Goal: Task Accomplishment & Management: Complete application form

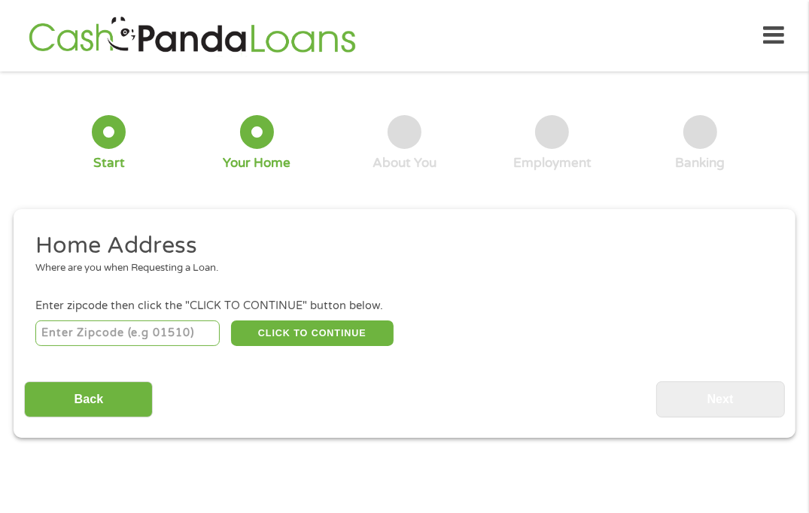
scroll to position [7, 0]
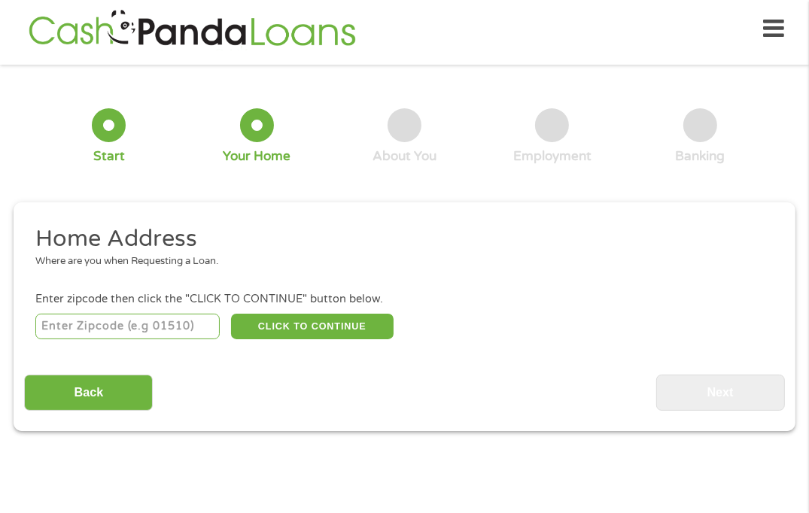
click at [171, 329] on input "number" at bounding box center [127, 327] width 184 height 26
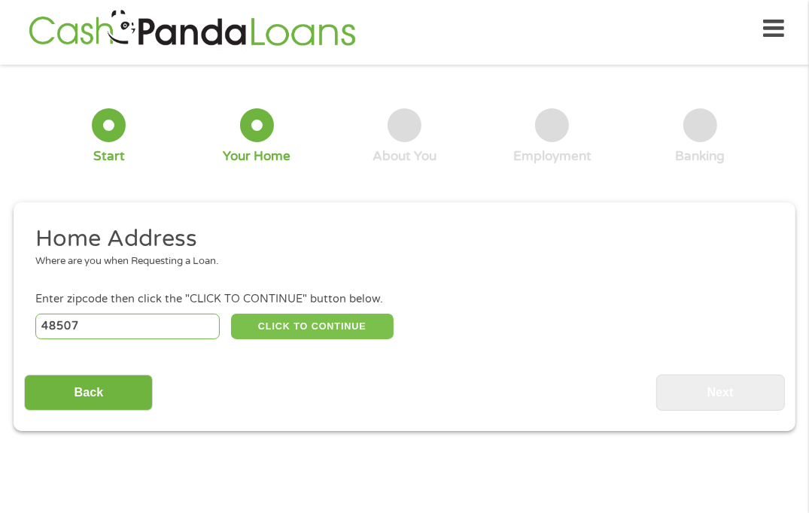
type input "48507"
click at [291, 322] on button "CLICK TO CONTINUE" at bounding box center [312, 327] width 163 height 26
type input "48507"
type input "Flint"
select select "[US_STATE]"
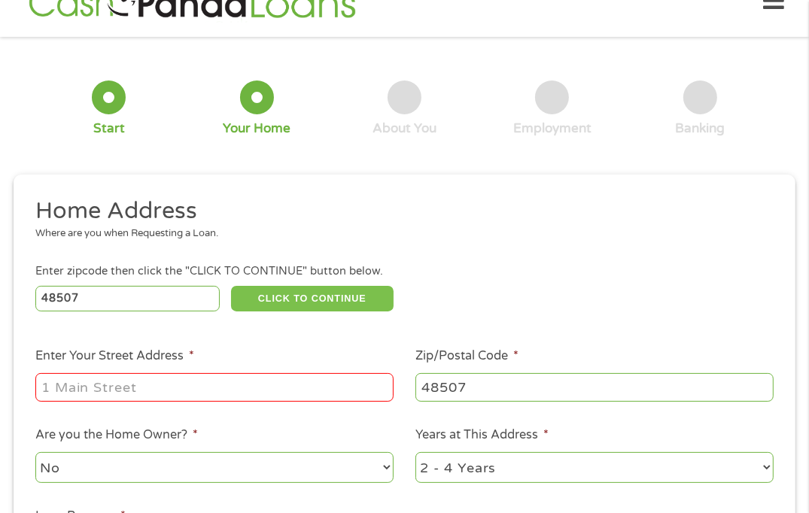
scroll to position [82, 0]
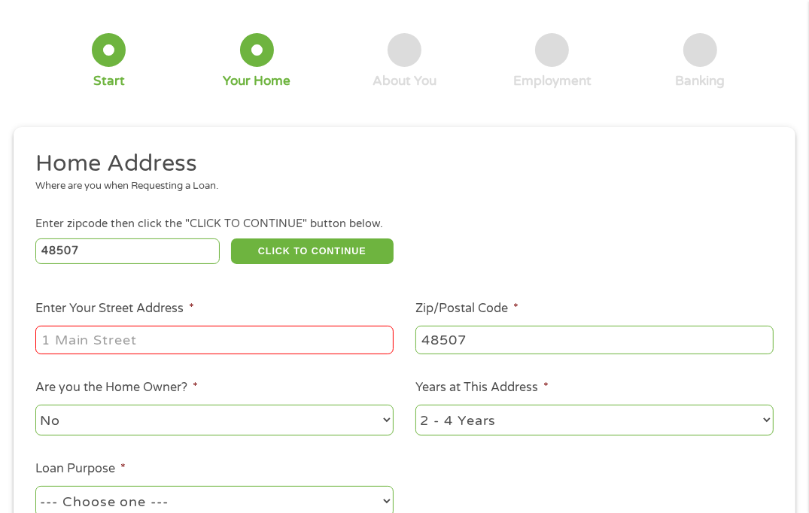
click at [211, 344] on input "Enter Your Street Address *" at bounding box center [214, 340] width 358 height 29
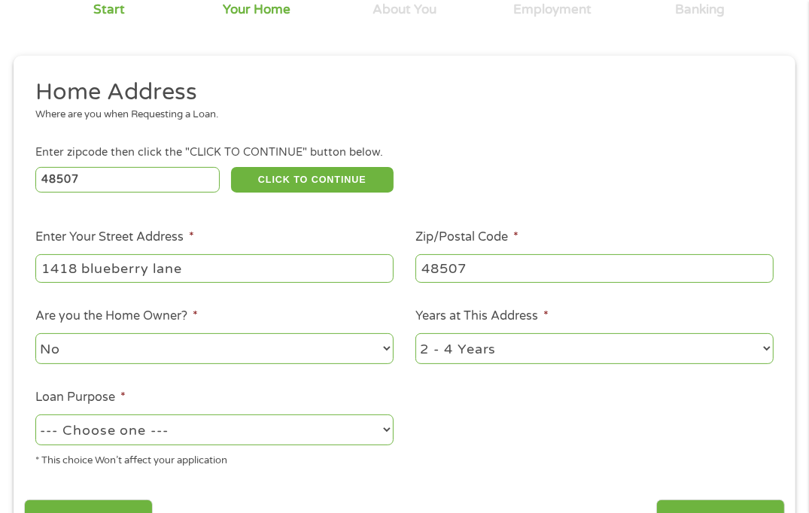
scroll to position [157, 0]
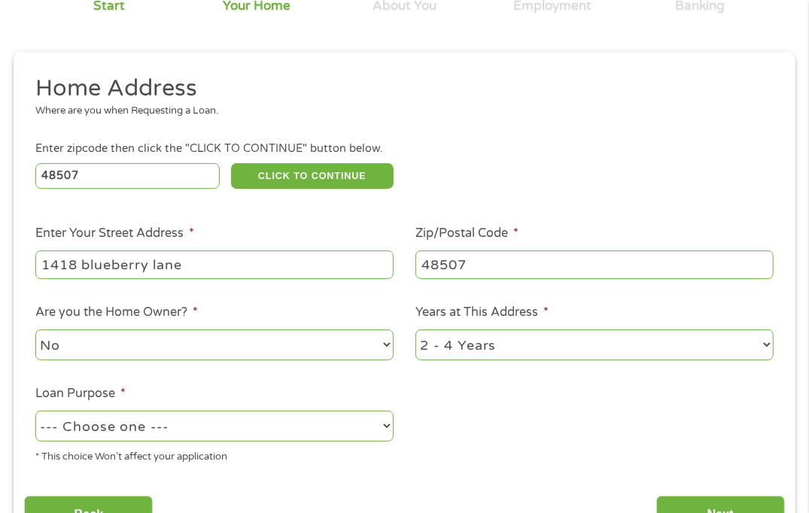
type input "1418 blueberry lane"
drag, startPoint x: 427, startPoint y: 348, endPoint x: 419, endPoint y: 351, distance: 7.9
click at [422, 351] on select "1 Year or less 1 - 2 Years 2 - 4 Years Over 4 Years" at bounding box center [594, 345] width 358 height 31
select select "60months"
click at [415, 331] on select "1 Year or less 1 - 2 Years 2 - 4 Years Over 4 Years" at bounding box center [594, 345] width 358 height 31
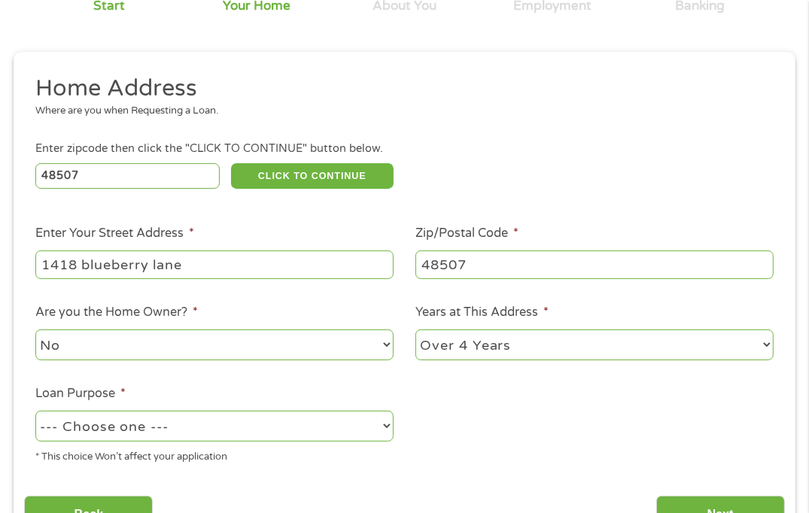
click at [308, 440] on select "--- Choose one --- Pay Bills Debt Consolidation Home Improvement Major Purchase…" at bounding box center [214, 426] width 358 height 31
select select "other"
click at [35, 412] on select "--- Choose one --- Pay Bills Debt Consolidation Home Improvement Major Purchase…" at bounding box center [214, 426] width 358 height 31
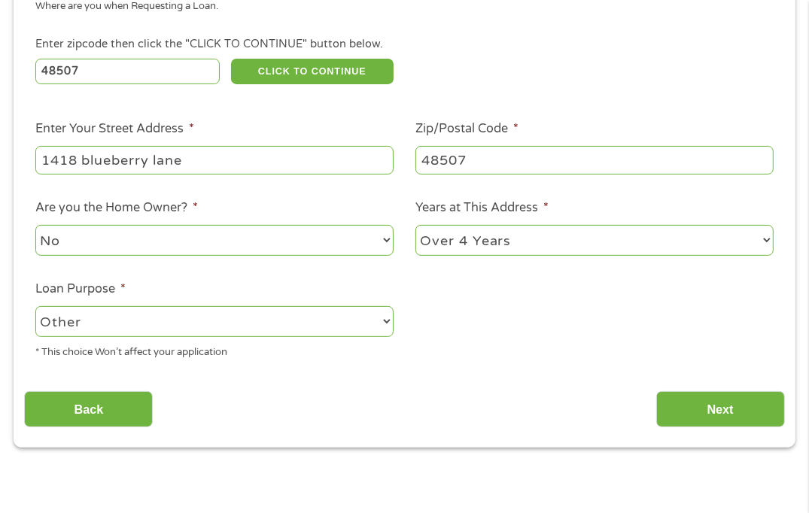
scroll to position [308, 0]
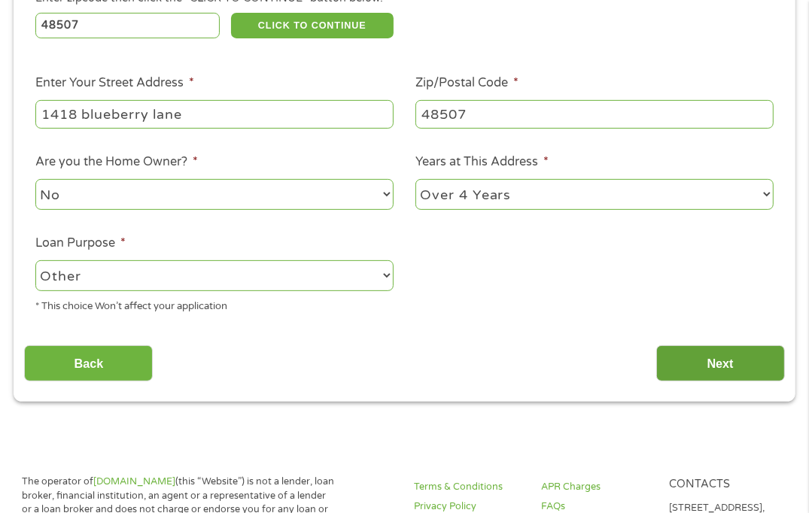
click at [707, 367] on input "Next" at bounding box center [720, 363] width 129 height 37
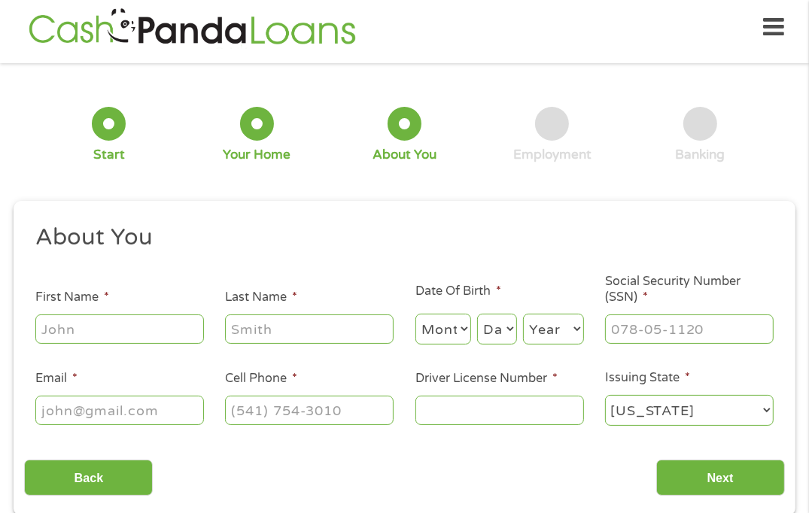
scroll to position [7, 0]
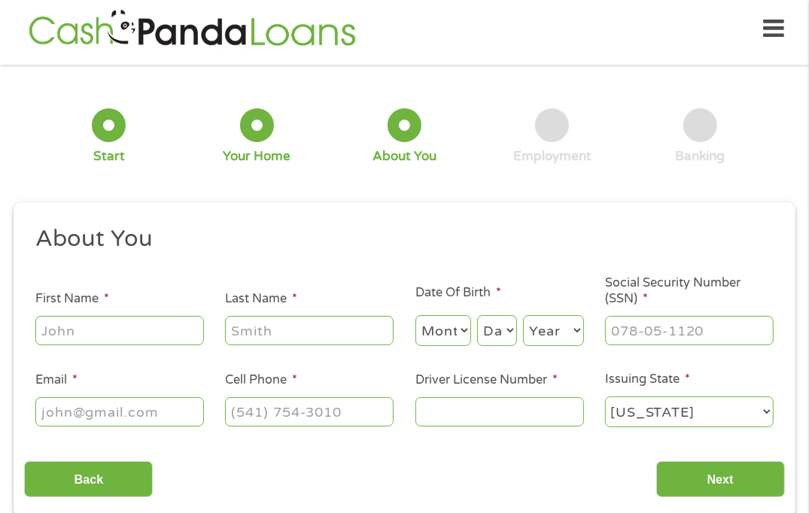
click at [172, 342] on input "First Name *" at bounding box center [119, 330] width 169 height 29
